Goal: Check status: Check status

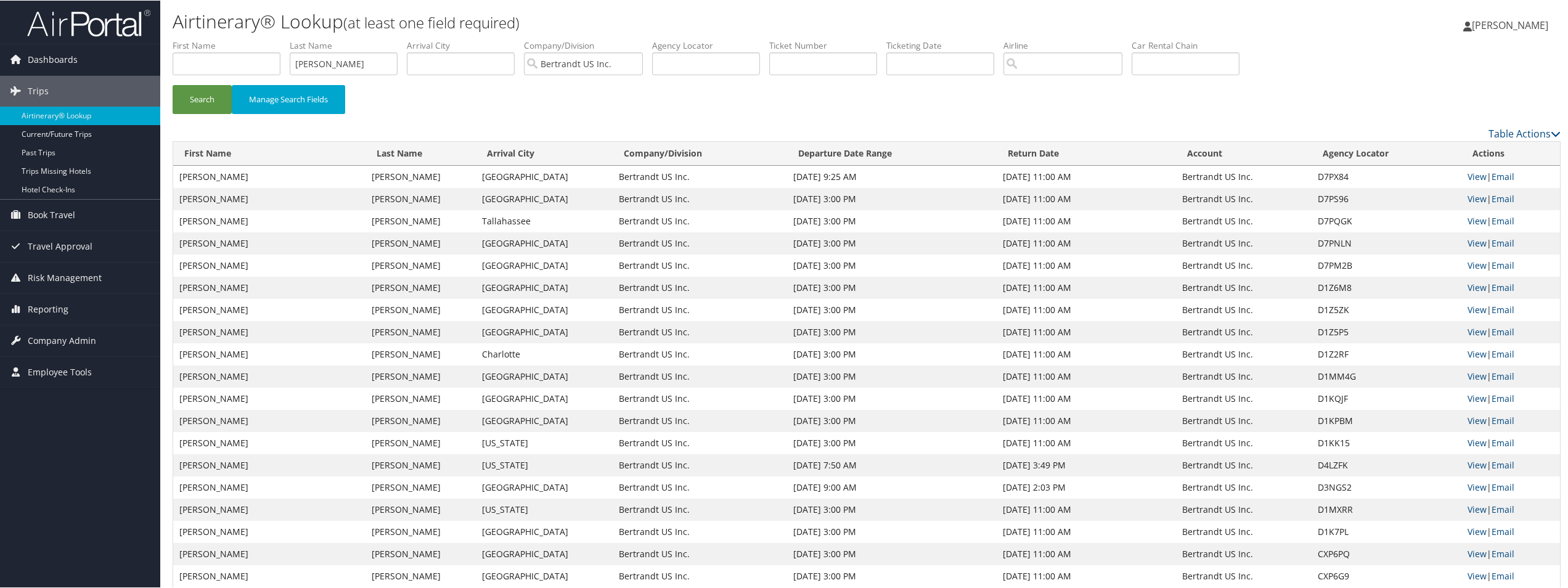
scroll to position [61, 0]
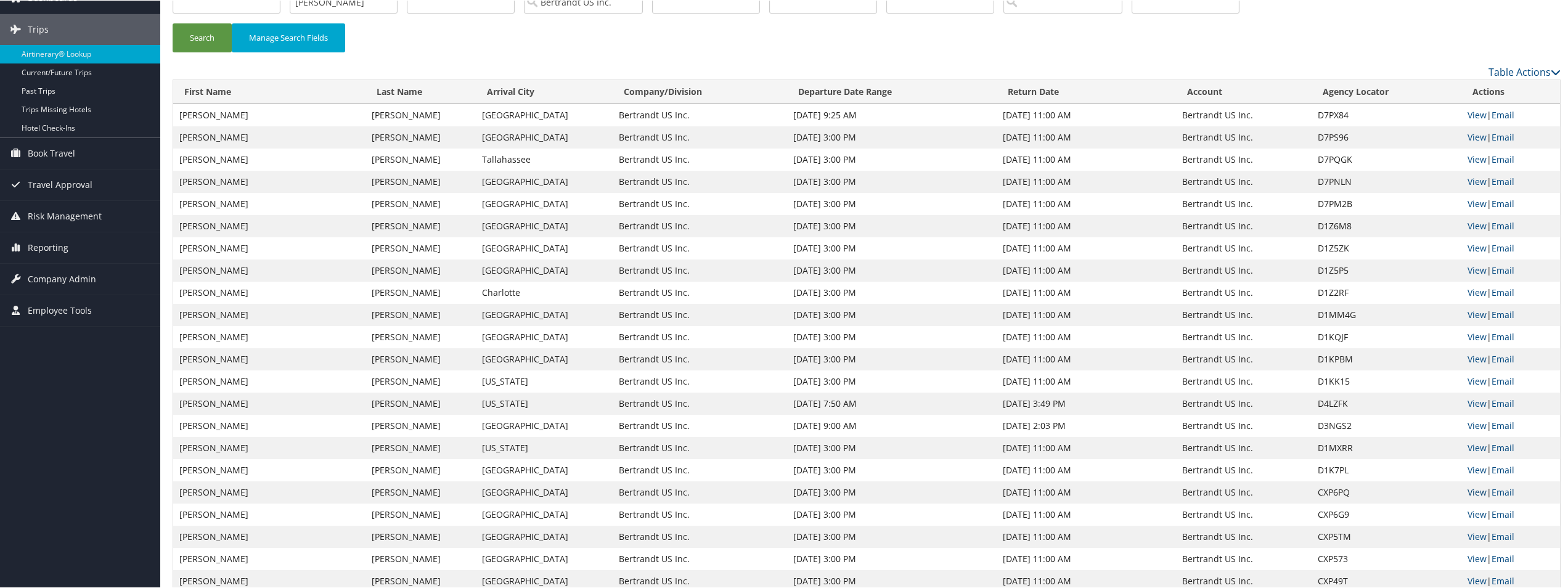
click at [1476, 492] on link "View" at bounding box center [1477, 492] width 19 height 12
click at [1469, 512] on link "View" at bounding box center [1477, 514] width 19 height 12
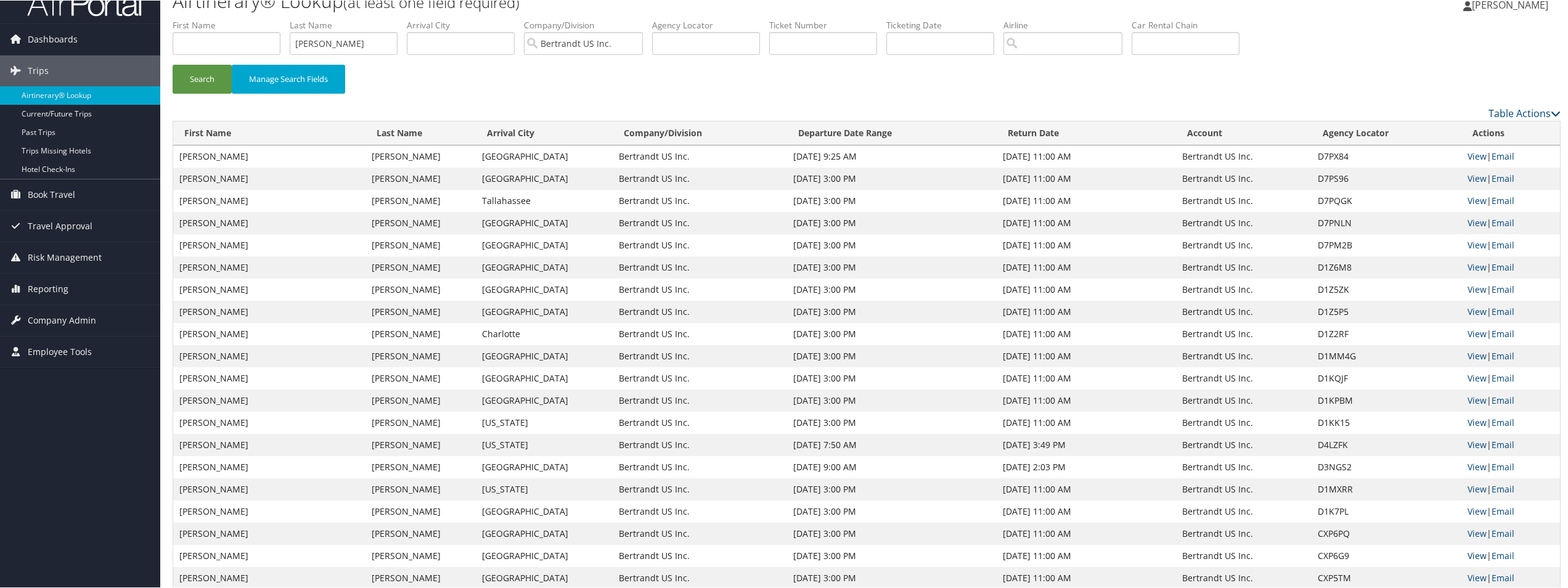
scroll to position [0, 0]
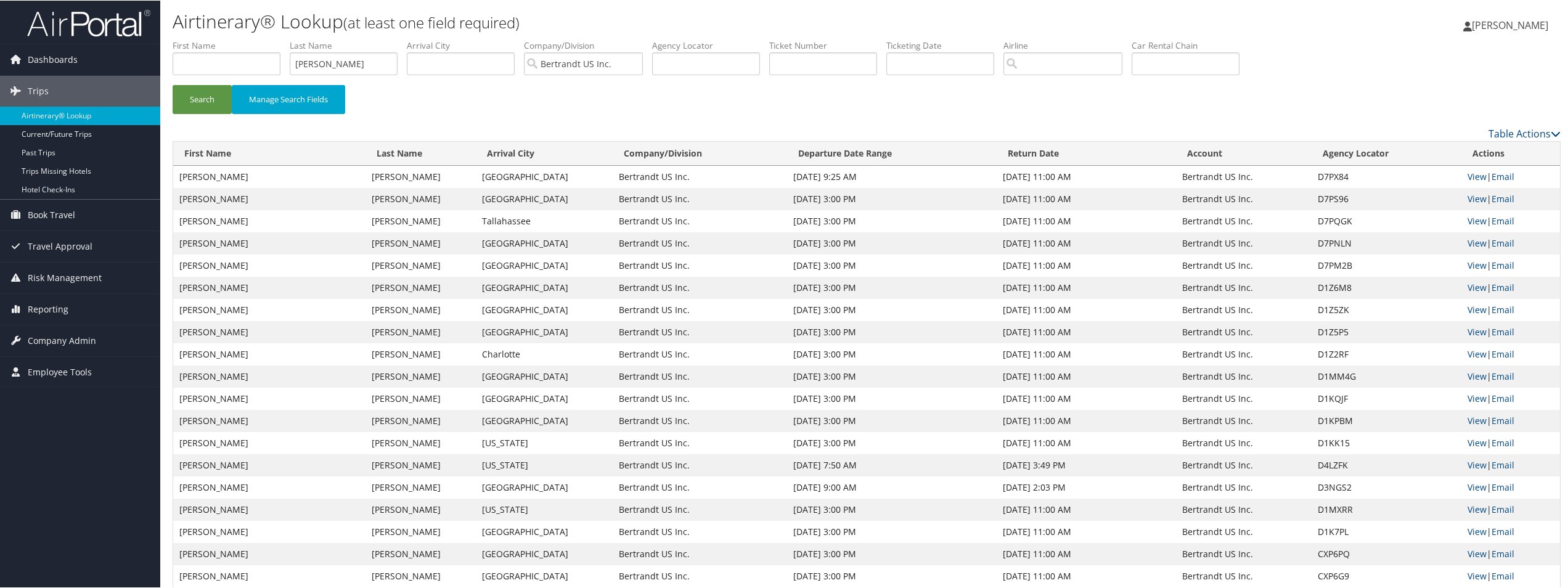
click at [1519, 27] on span "[PERSON_NAME]" at bounding box center [1510, 25] width 76 height 13
click at [1435, 205] on link "Sign Out" at bounding box center [1477, 201] width 137 height 21
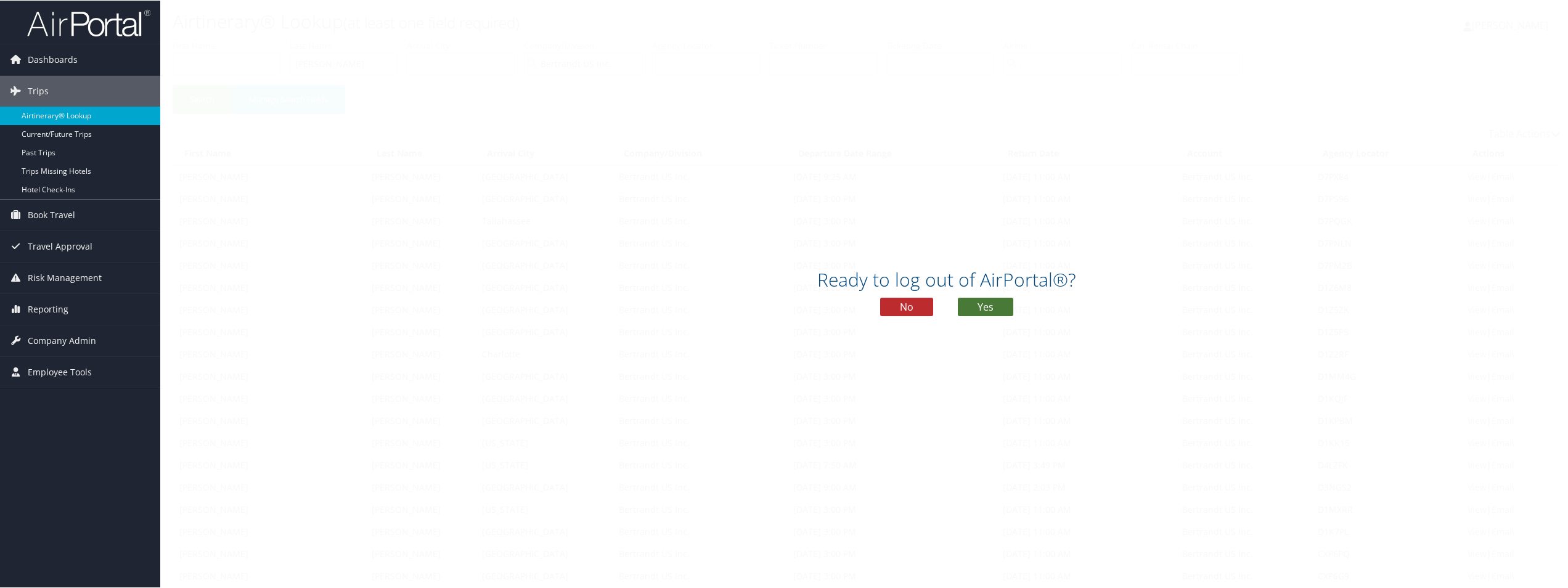
click at [989, 301] on button "Yes" at bounding box center [985, 306] width 55 height 19
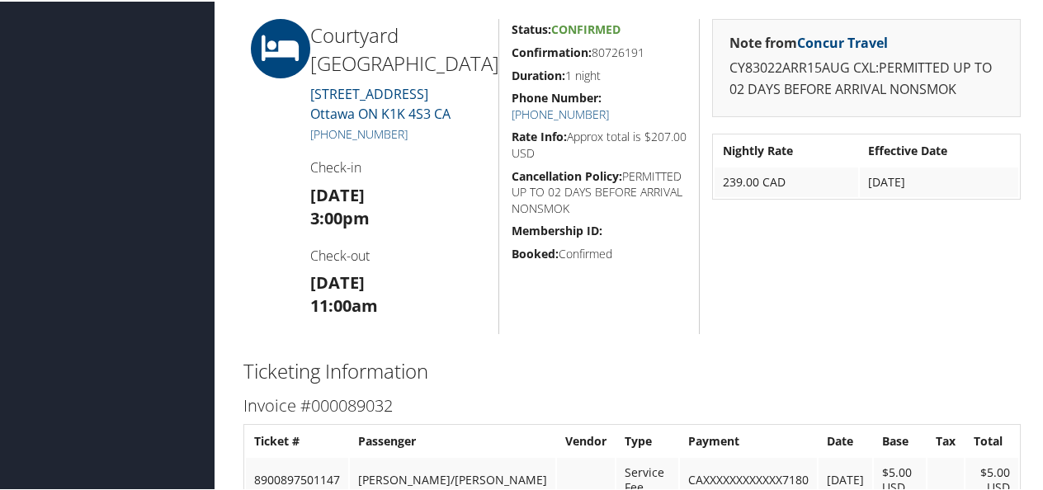
scroll to position [495, 0]
